Goal: Information Seeking & Learning: Learn about a topic

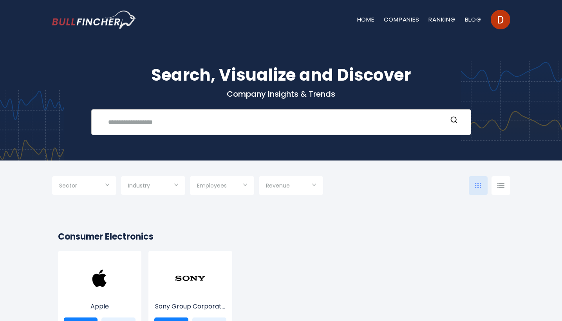
click at [143, 120] on input "text" at bounding box center [275, 122] width 344 height 15
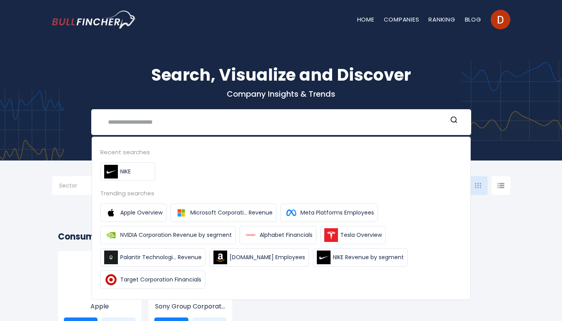
click at [513, 129] on div "Search, Visualize and Discover Company Insights & Trends Recent searches NIKE T…" at bounding box center [281, 93] width 562 height 133
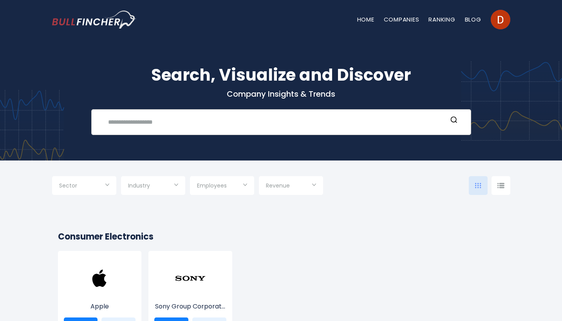
click at [302, 127] on input "text" at bounding box center [275, 122] width 344 height 15
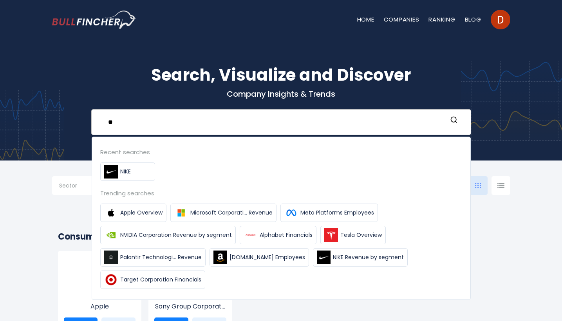
type input "*"
type input "**********"
click at [455, 120] on icon "Search" at bounding box center [454, 120] width 8 height 8
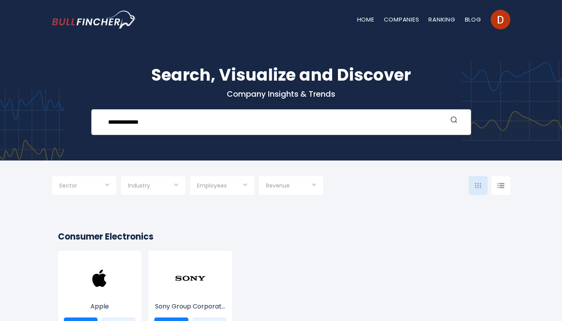
click at [455, 120] on icon "Search" at bounding box center [454, 120] width 8 height 8
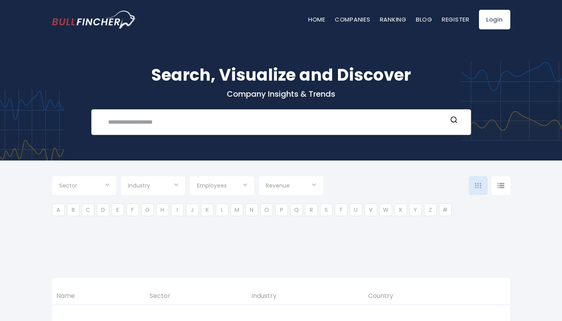
type input "***"
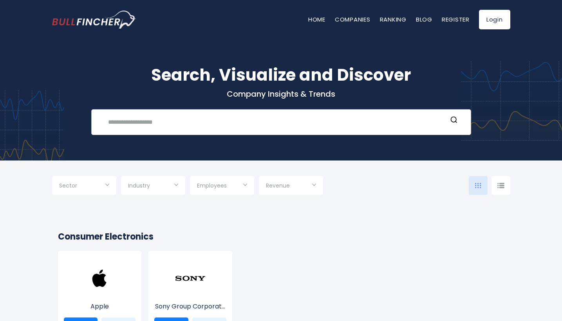
click at [200, 123] on input "text" at bounding box center [275, 122] width 344 height 15
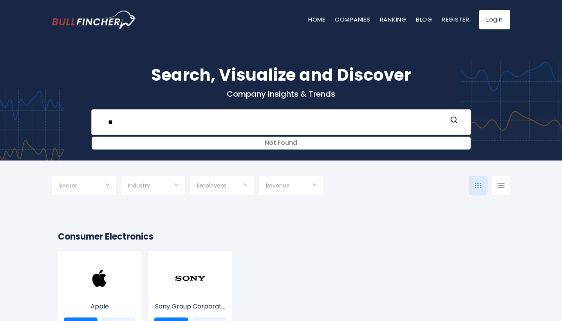
type input "*"
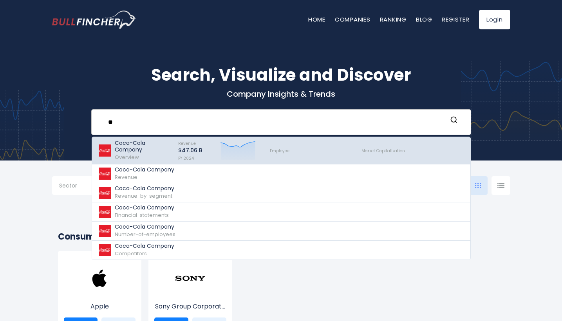
type input "**"
click at [106, 154] on img at bounding box center [105, 151] width 14 height 12
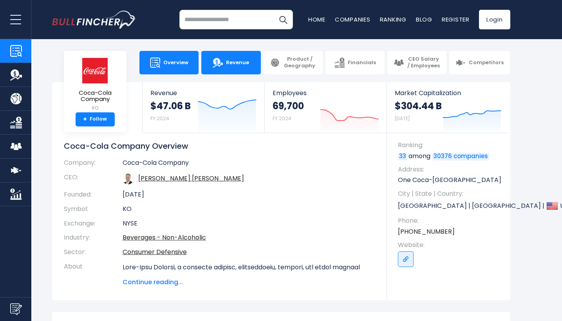
click at [234, 65] on span "Revenue" at bounding box center [237, 63] width 23 height 7
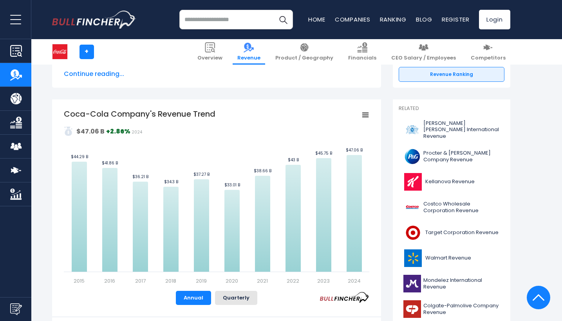
scroll to position [138, 0]
click at [231, 295] on button "Quarterly" at bounding box center [236, 299] width 42 height 14
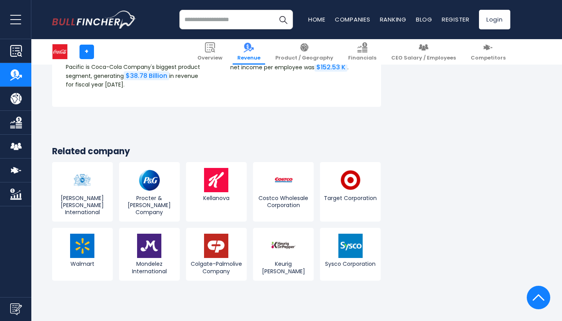
scroll to position [2056, 0]
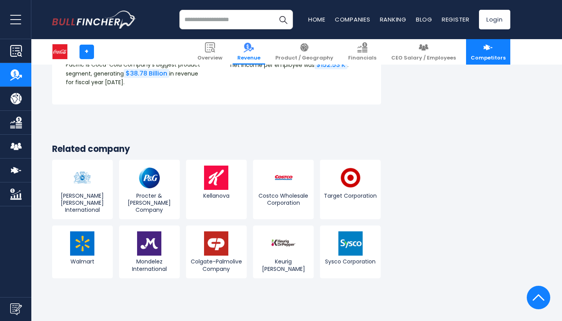
click at [484, 47] on img at bounding box center [488, 47] width 10 height 10
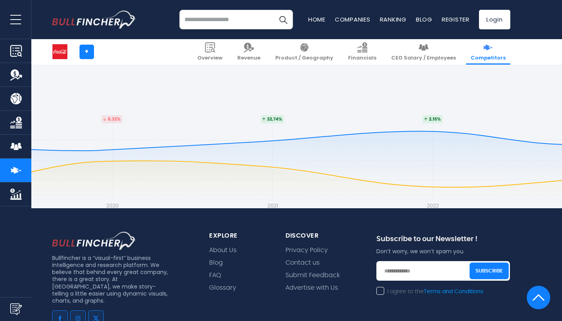
scroll to position [4539, 0]
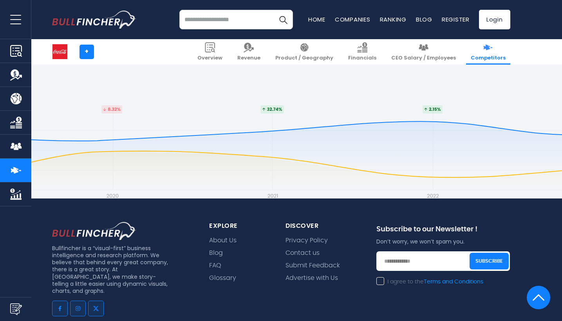
click at [15, 192] on img "Company Market Cap" at bounding box center [16, 195] width 12 height 12
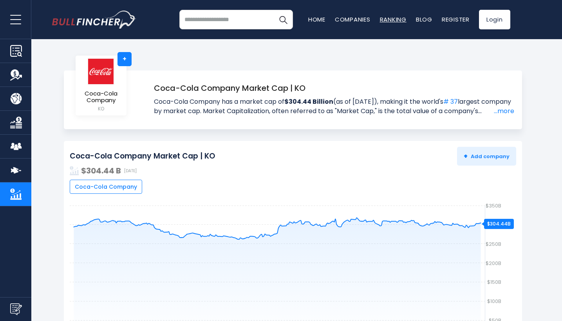
click at [393, 23] on link "Ranking" at bounding box center [393, 19] width 27 height 8
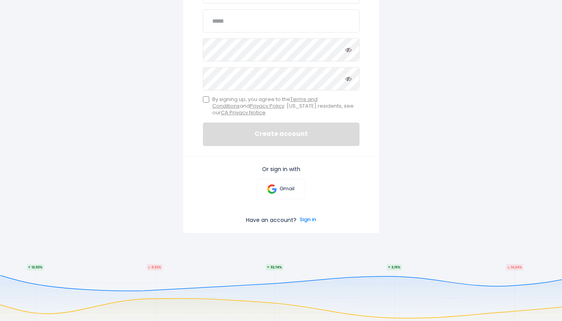
scroll to position [186, 0]
click at [278, 184] on link "Gmail" at bounding box center [281, 189] width 48 height 20
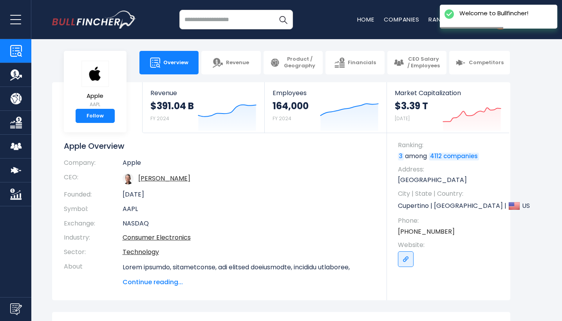
click at [535, 115] on section "Apple AAPL Follow Revenue $391.04 B FY 2024 Created with Highcharts 12.1.2 Empl…" at bounding box center [281, 191] width 562 height 218
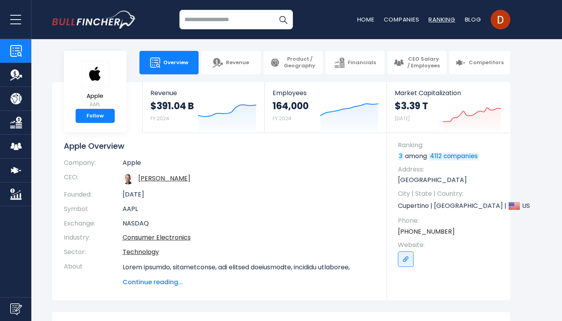
click at [438, 18] on link "Ranking" at bounding box center [442, 19] width 27 height 8
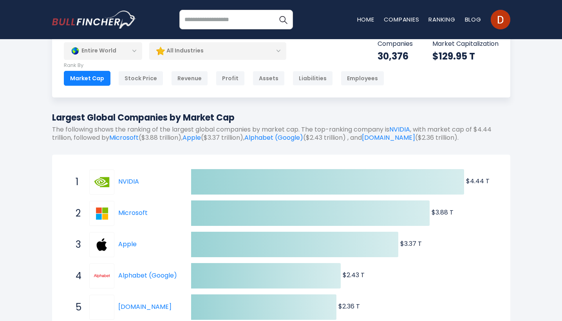
scroll to position [24, 0]
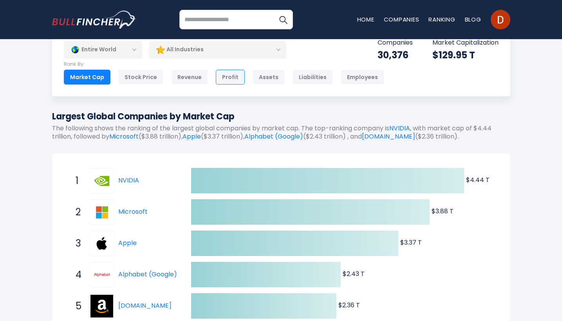
click at [222, 81] on div "Profit" at bounding box center [230, 77] width 29 height 15
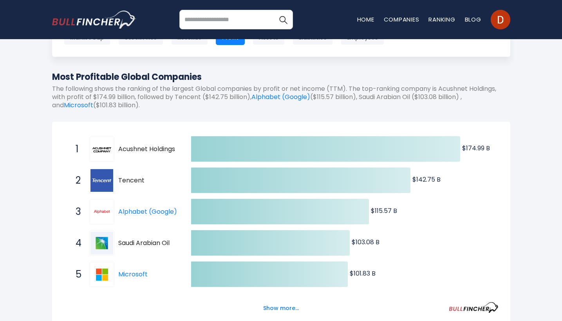
scroll to position [65, 0]
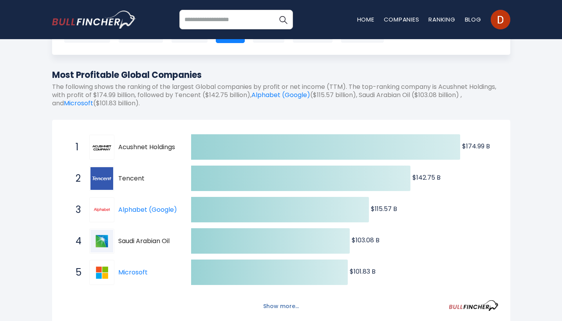
click at [276, 305] on button "Show more..." at bounding box center [281, 306] width 45 height 13
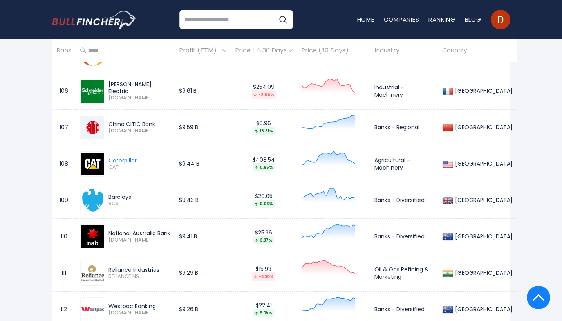
scroll to position [4368, 0]
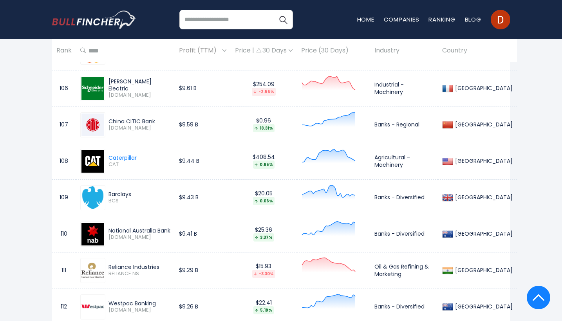
click at [126, 271] on span "RELIANCE.NS" at bounding box center [140, 274] width 62 height 7
click at [96, 266] on img at bounding box center [93, 271] width 23 height 16
click at [129, 264] on div "Reliance Industries" at bounding box center [140, 267] width 62 height 7
click at [93, 265] on img at bounding box center [93, 271] width 23 height 16
click at [125, 271] on span "RELIANCE.NS" at bounding box center [140, 274] width 62 height 7
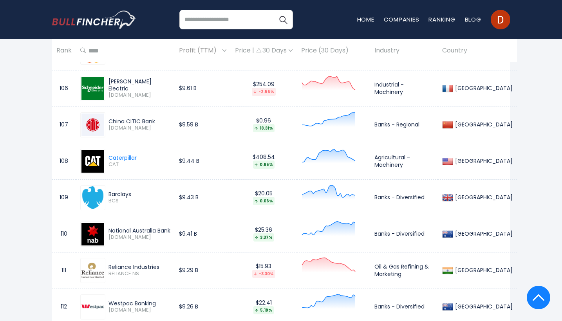
click at [226, 14] on input "search" at bounding box center [237, 20] width 114 height 20
type input "********"
click at [283, 20] on button "Search" at bounding box center [284, 20] width 20 height 20
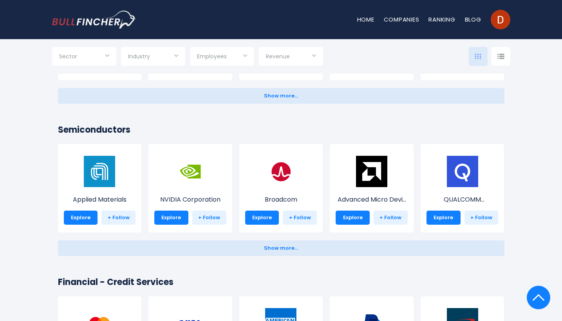
scroll to position [936, 0]
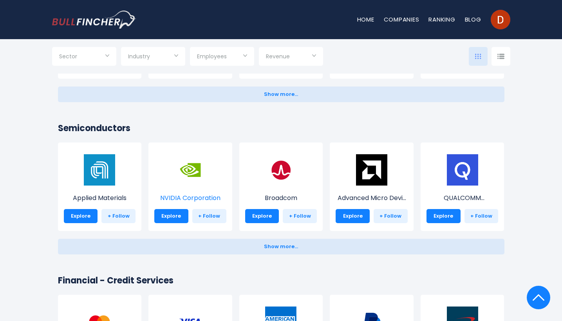
click at [185, 200] on p "NVIDIA Corporation" at bounding box center [190, 198] width 72 height 9
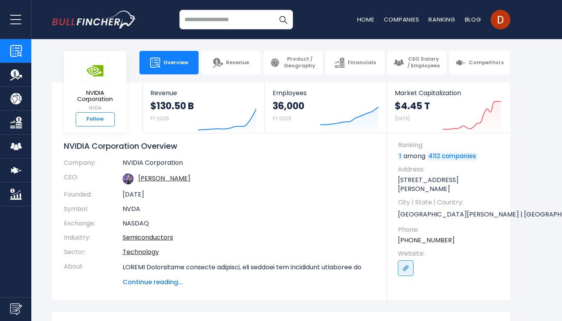
click at [107, 114] on link "Follow" at bounding box center [95, 119] width 39 height 14
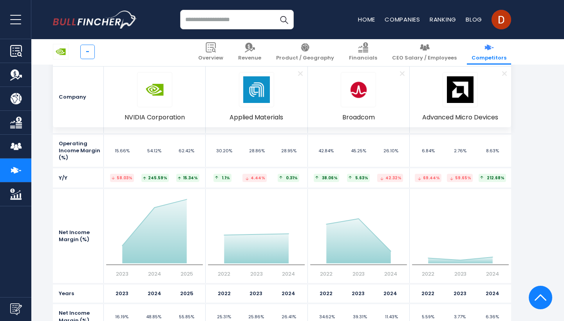
scroll to position [2714, 0]
click at [181, 197] on icon "Created with Highcharts 12.1.2 2023 2024 2025 55.85%" at bounding box center [154, 236] width 97 height 83
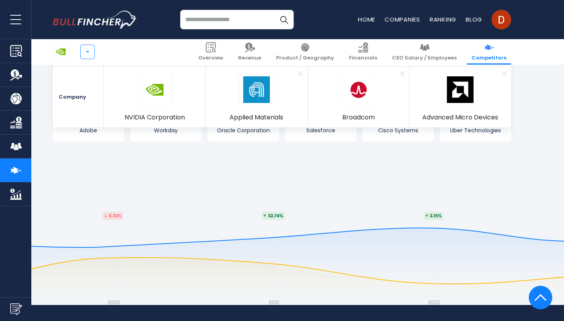
scroll to position [4425, 0]
